Goal: Information Seeking & Learning: Understand process/instructions

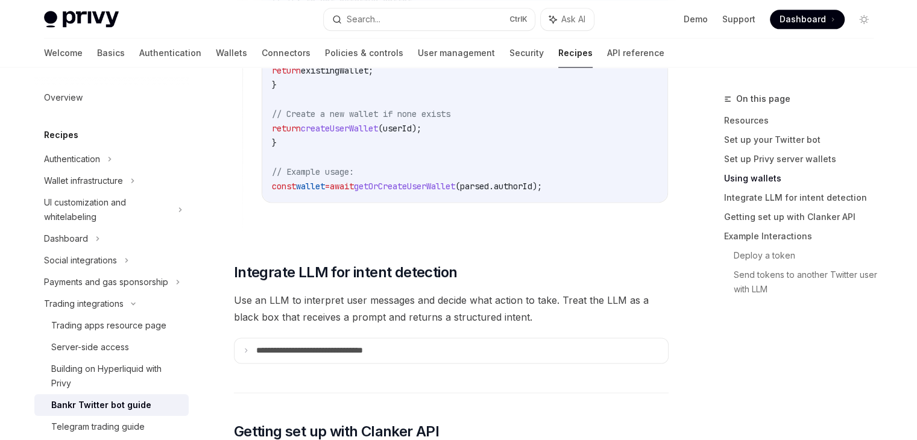
scroll to position [1623, 0]
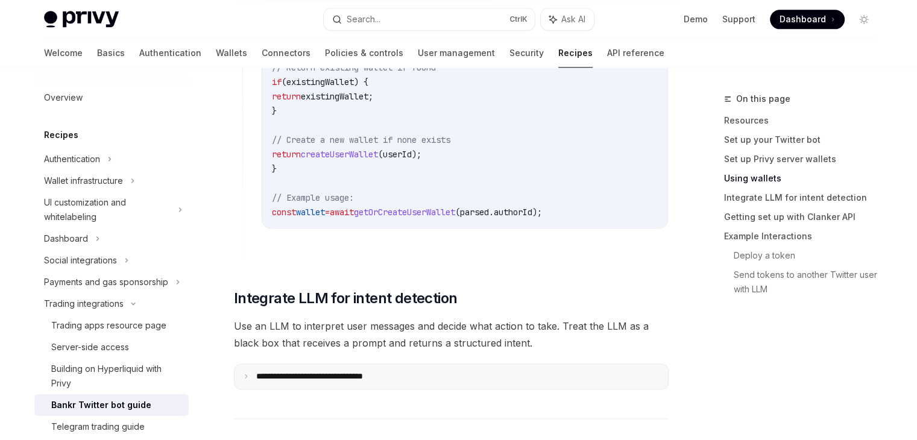
click at [381, 371] on p "**********" at bounding box center [332, 376] width 153 height 11
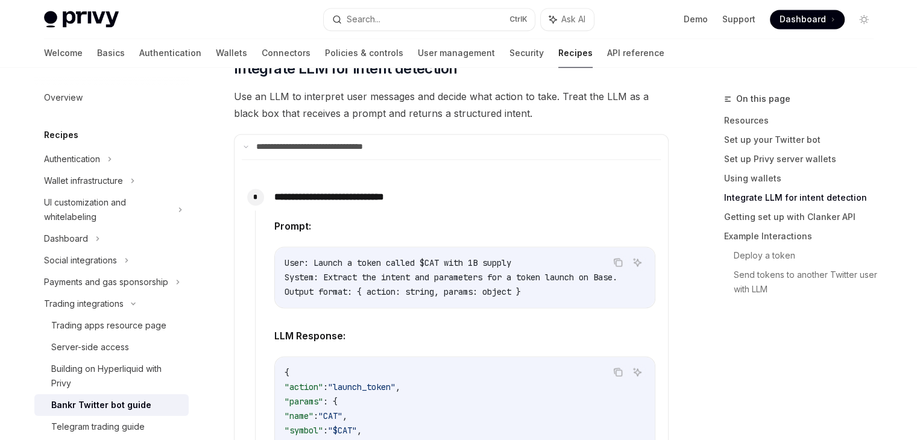
scroll to position [1851, 0]
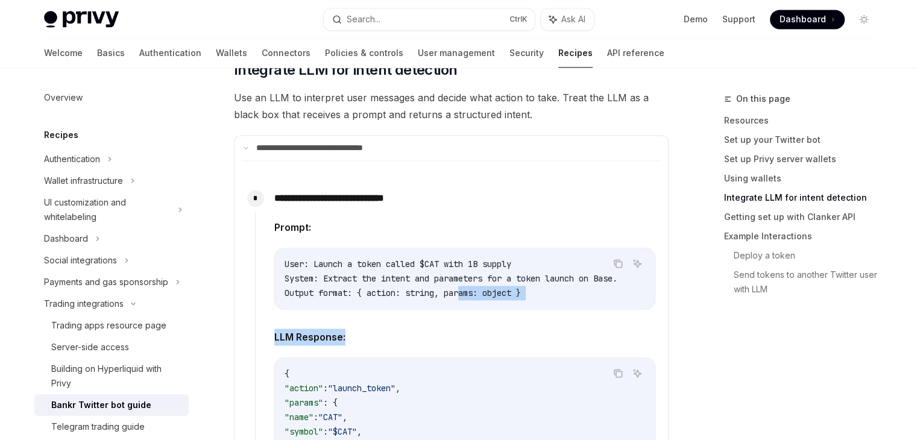
drag, startPoint x: 429, startPoint y: 302, endPoint x: 465, endPoint y: 294, distance: 37.7
click at [465, 294] on div "Prompt: Copy Ask AI User: Launch a token called $CAT with 1B supply System: Ext…" at bounding box center [464, 355] width 381 height 273
click at [548, 278] on code "User: Launch a token called $CAT with 1B supply System: Extract the intent and …" at bounding box center [466, 278] width 362 height 43
drag, startPoint x: 630, startPoint y: 266, endPoint x: 289, endPoint y: 251, distance: 341.0
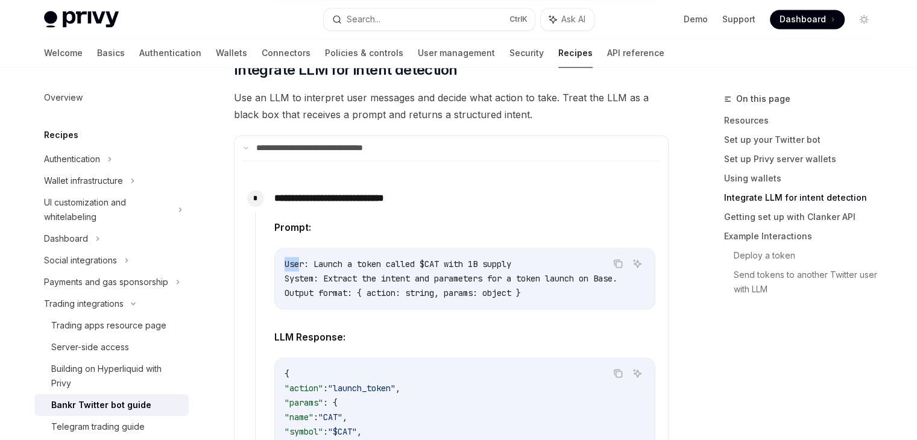
click at [289, 251] on div "Copy Ask AI User: Launch a token called $CAT with 1B supply System: Extract the…" at bounding box center [464, 279] width 381 height 62
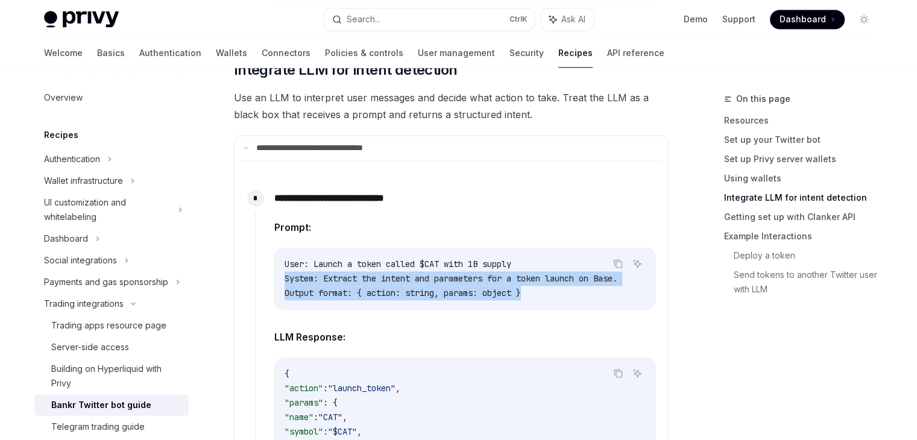
scroll to position [0, 0]
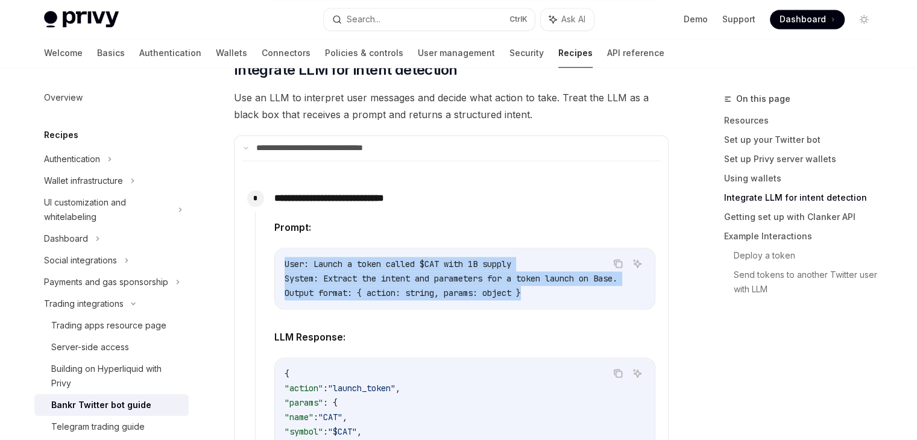
drag, startPoint x: 557, startPoint y: 285, endPoint x: 265, endPoint y: 256, distance: 293.9
click at [265, 256] on div "**********" at bounding box center [455, 348] width 401 height 326
copy code "User: Launch a token called $CAT with 1B supply System: Extract the intent and …"
